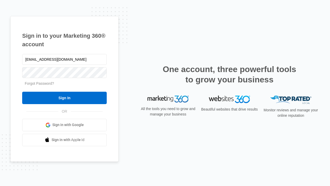
type input "dankie614@gmail.com"
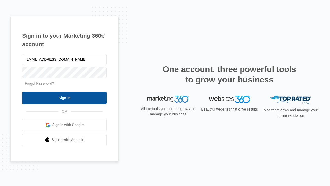
click at [65, 98] on input "Sign In" at bounding box center [64, 98] width 85 height 12
